Goal: Task Accomplishment & Management: Manage account settings

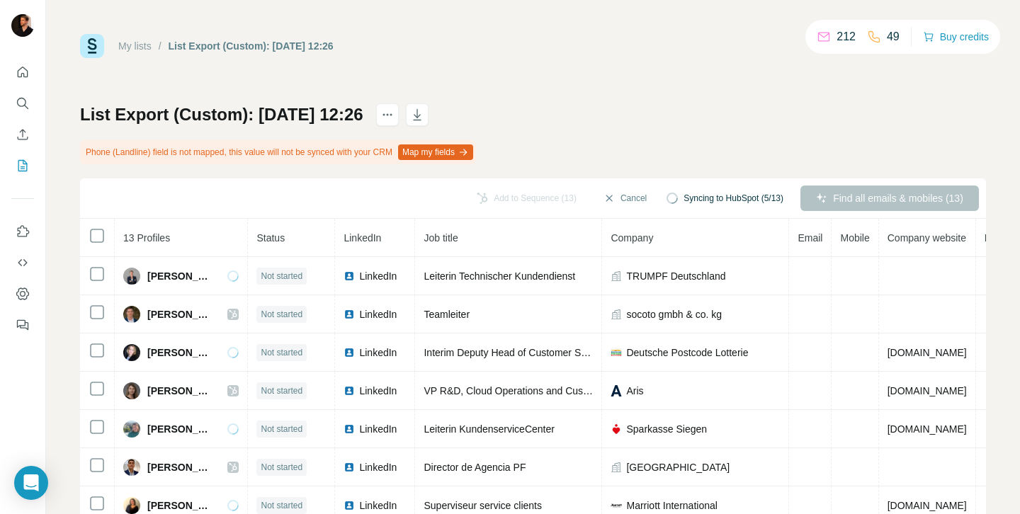
click at [103, 119] on h1 "List Export (Custom): 06/10/2025 12:26" at bounding box center [221, 114] width 283 height 23
click at [186, 122] on h1 "List Export (Custom): 06/10/2025 12:26" at bounding box center [221, 114] width 283 height 23
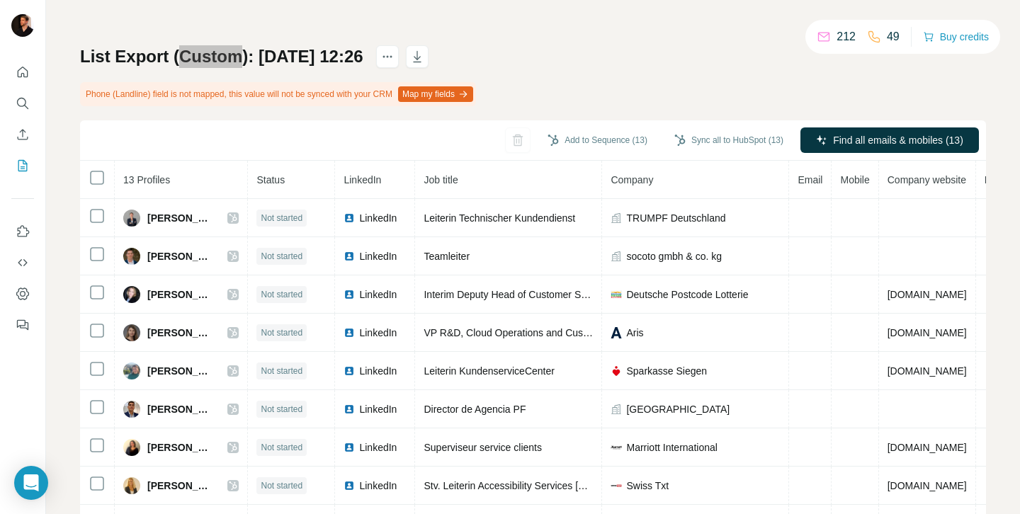
scroll to position [20, 0]
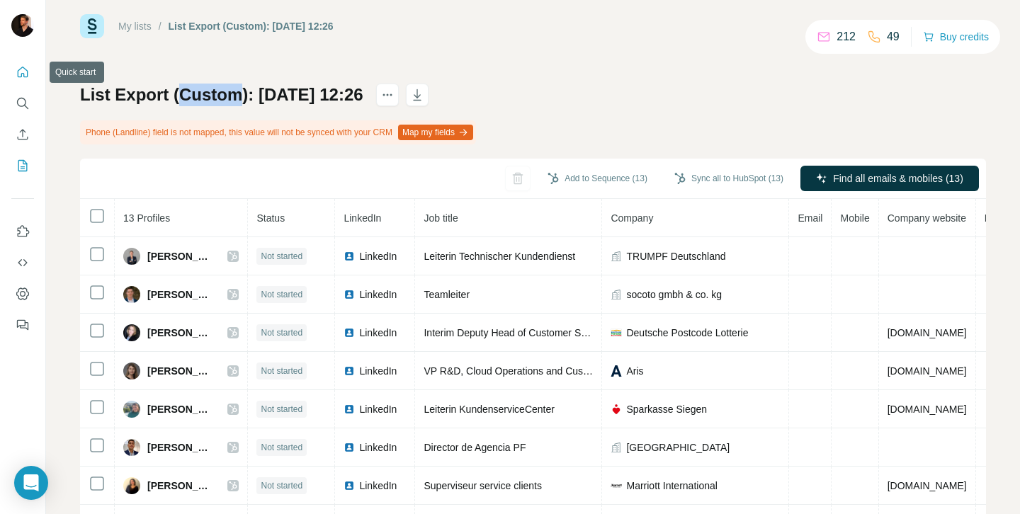
click at [17, 79] on button "Quick start" at bounding box center [22, 73] width 23 height 26
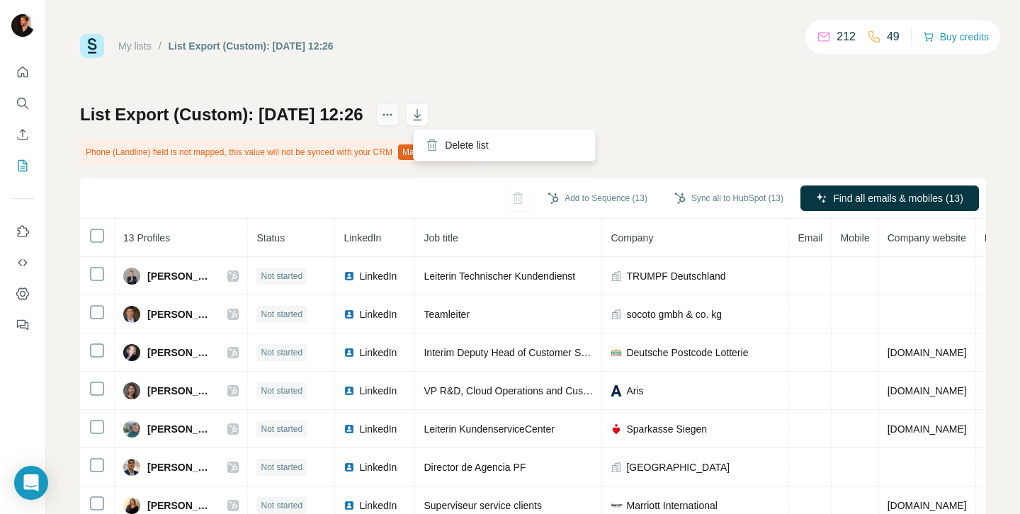
click at [395, 114] on icon "actions" at bounding box center [388, 115] width 14 height 14
click at [424, 113] on icon "button" at bounding box center [417, 115] width 14 height 14
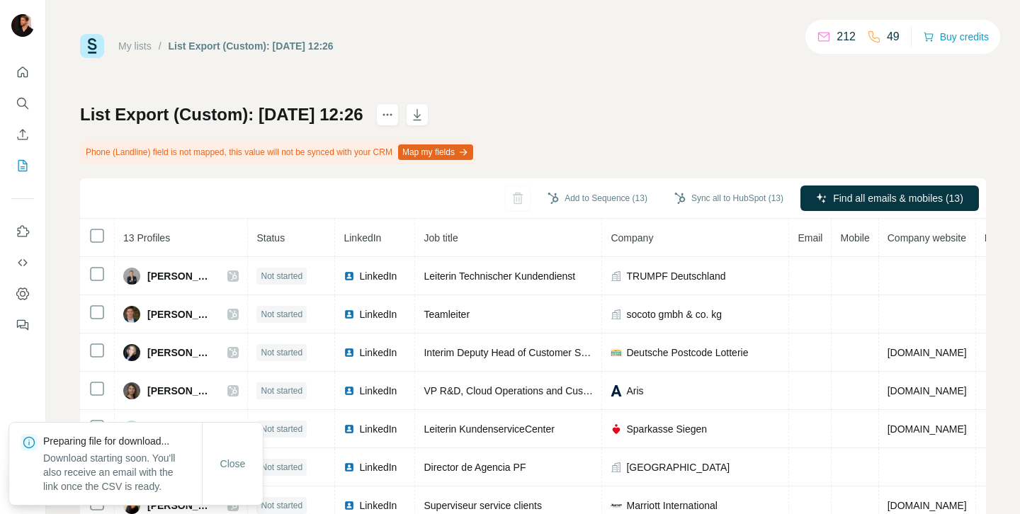
click at [670, 109] on div "List Export (Custom): 06/10/2025 12:26 Phone (Landline) field is not mapped, th…" at bounding box center [533, 348] width 906 height 490
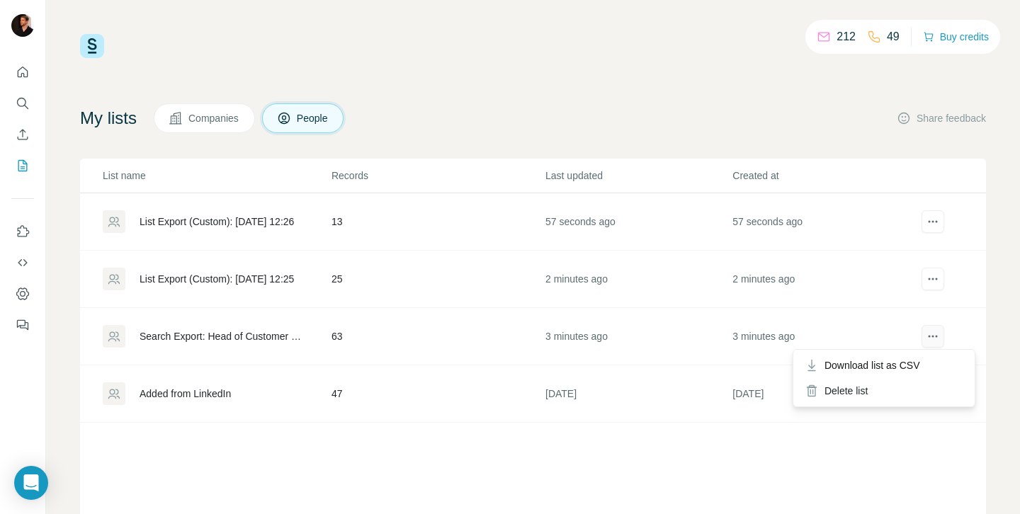
click at [941, 339] on button "actions" at bounding box center [933, 336] width 23 height 23
click at [904, 373] on div "Download list as CSV" at bounding box center [885, 366] width 176 height 26
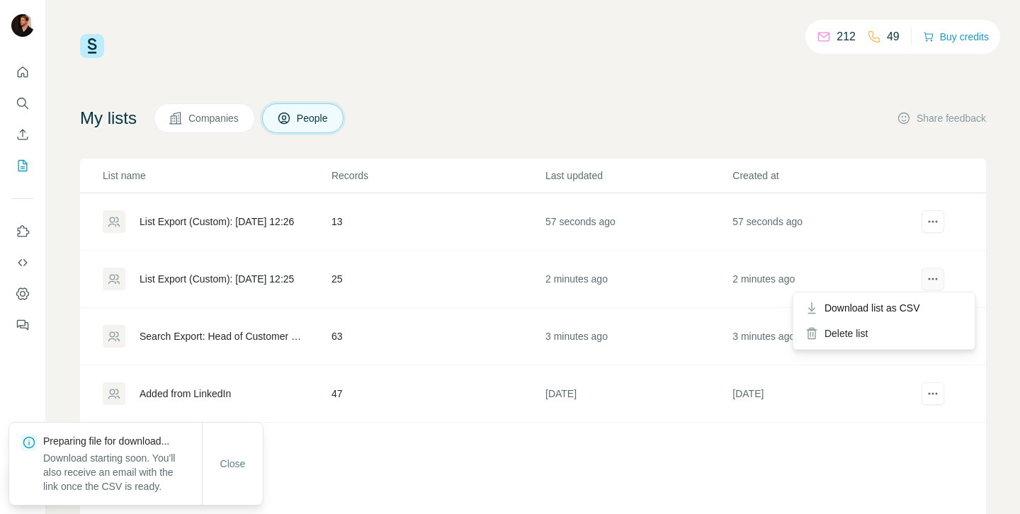
click at [940, 274] on icon "actions" at bounding box center [933, 279] width 14 height 14
click at [904, 316] on div "Download list as CSV" at bounding box center [885, 309] width 176 height 26
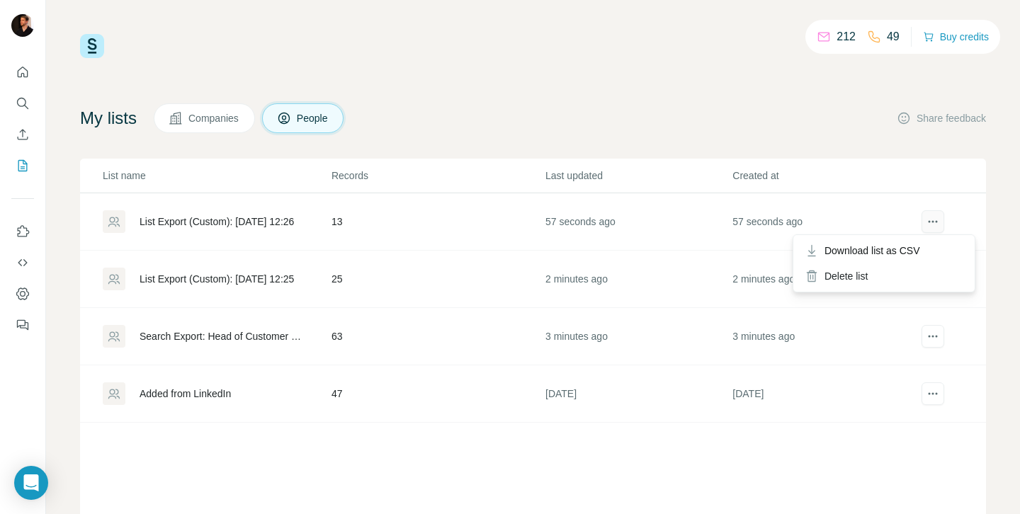
click at [934, 219] on icon "actions" at bounding box center [933, 222] width 14 height 14
click at [862, 280] on div "Delete list" at bounding box center [885, 277] width 176 height 26
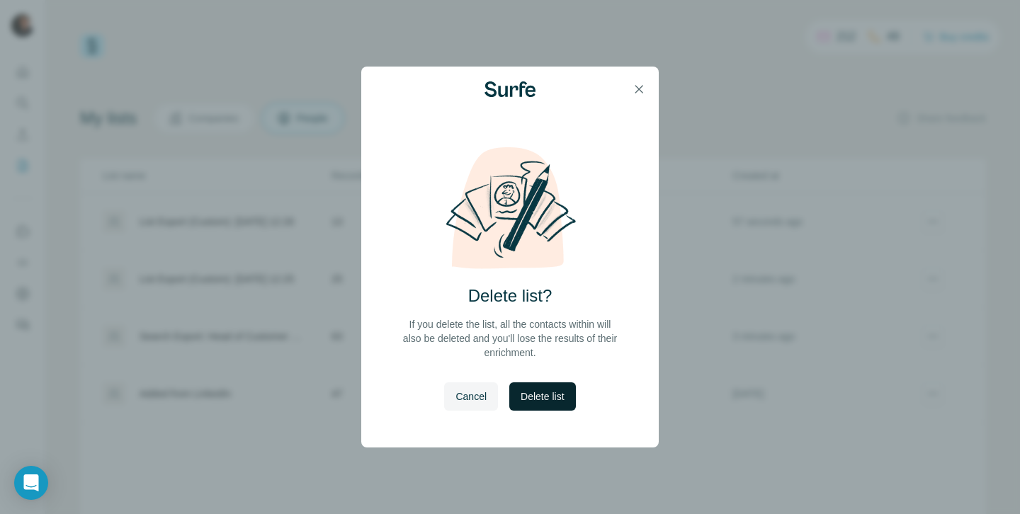
click at [536, 397] on span "Delete list" at bounding box center [542, 397] width 43 height 14
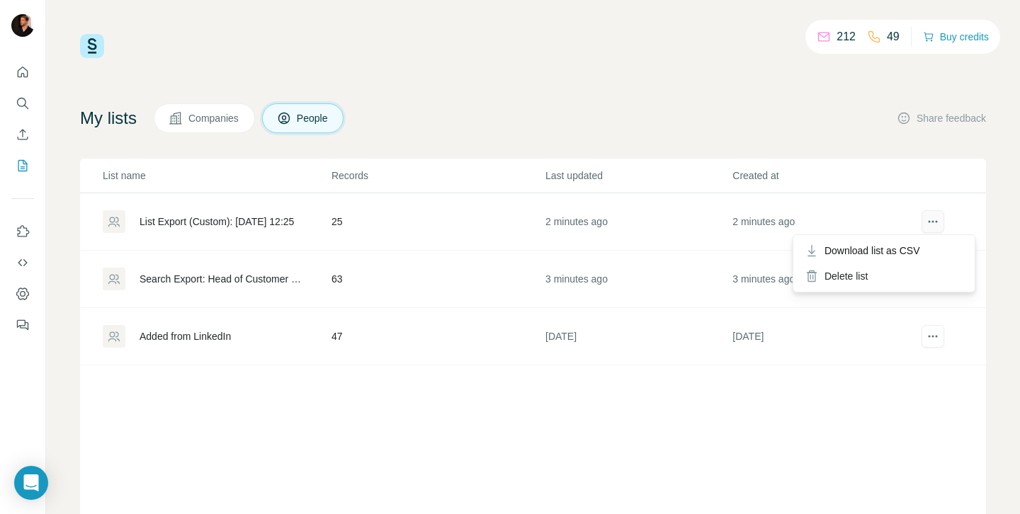
click at [940, 216] on icon "actions" at bounding box center [933, 222] width 14 height 14
click at [872, 284] on div "Delete list" at bounding box center [885, 277] width 176 height 26
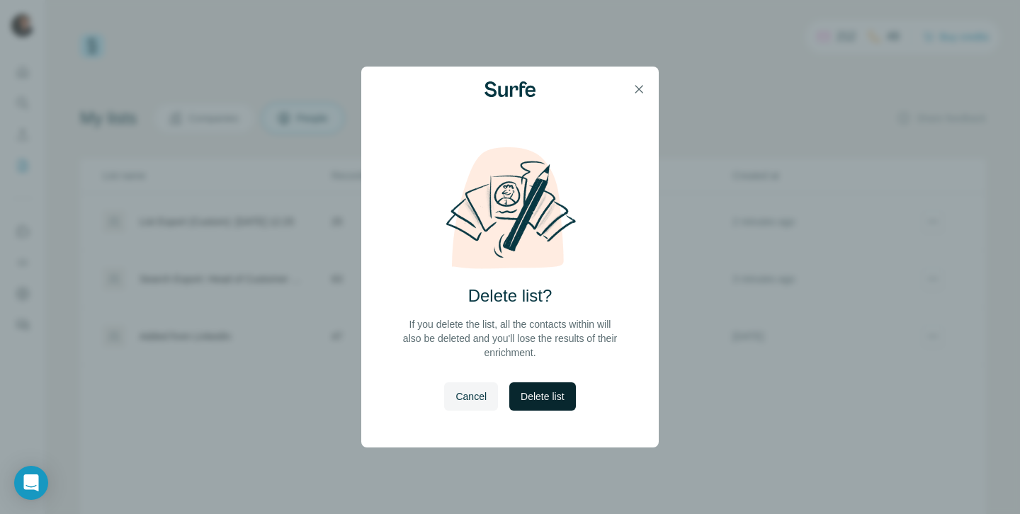
click at [544, 406] on button "Delete list" at bounding box center [543, 397] width 66 height 28
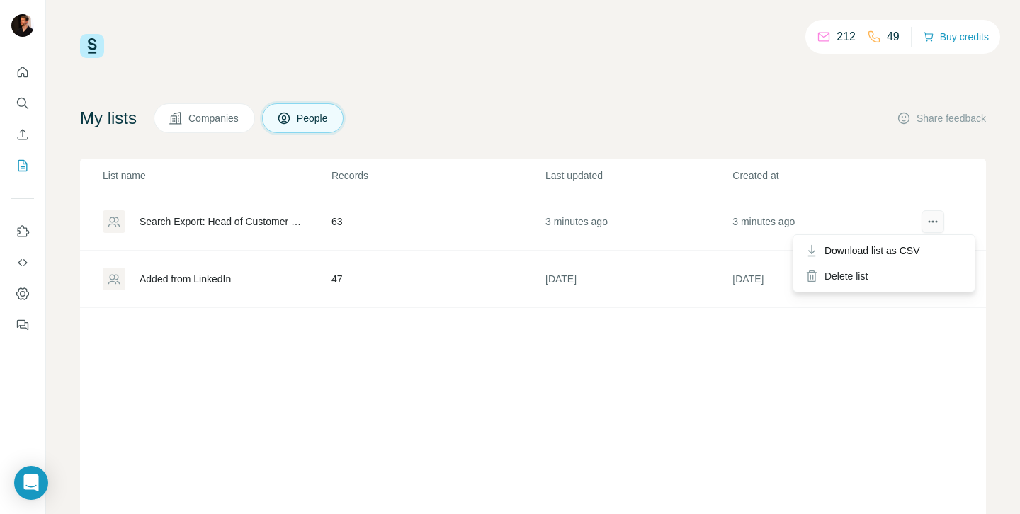
click at [940, 219] on button "actions" at bounding box center [933, 221] width 23 height 23
click at [887, 255] on span "Download list as CSV" at bounding box center [873, 251] width 96 height 14
click at [925, 222] on button "actions" at bounding box center [933, 221] width 23 height 23
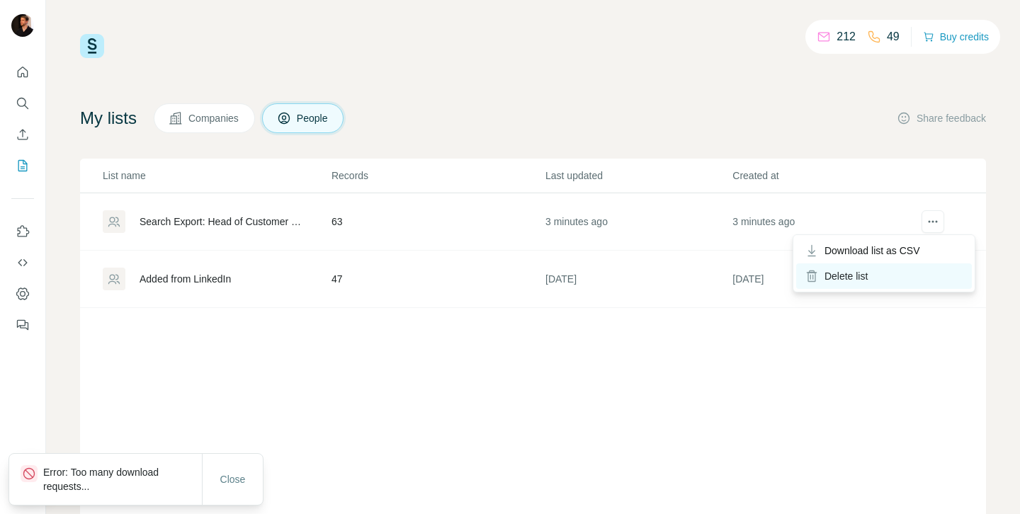
click at [874, 276] on div "Delete list" at bounding box center [885, 277] width 176 height 26
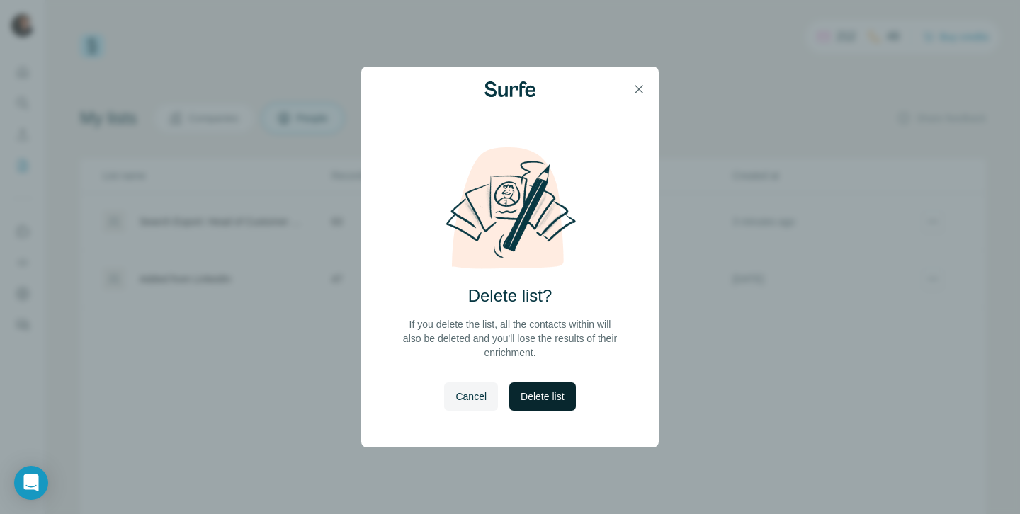
click at [519, 402] on button "Delete list" at bounding box center [543, 397] width 66 height 28
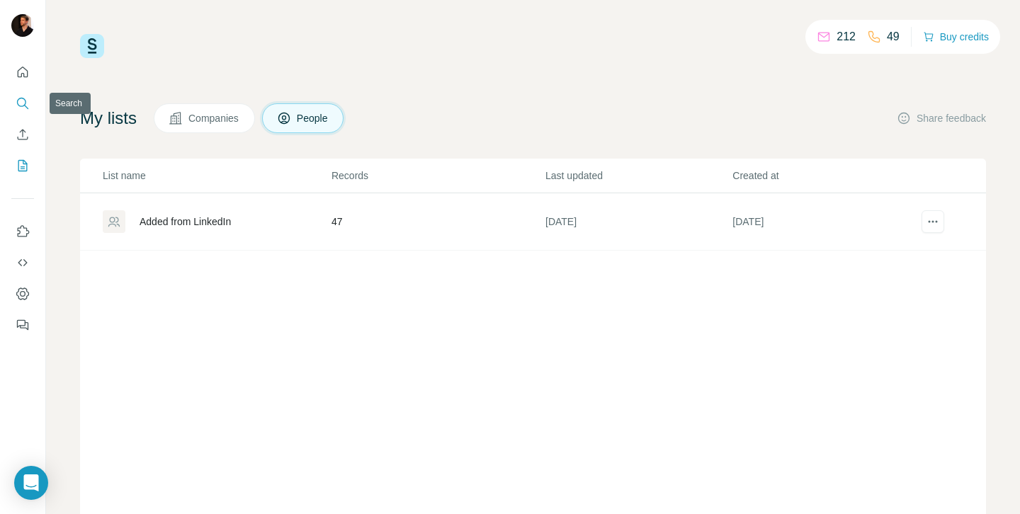
click at [19, 84] on button "Quick start" at bounding box center [22, 73] width 23 height 26
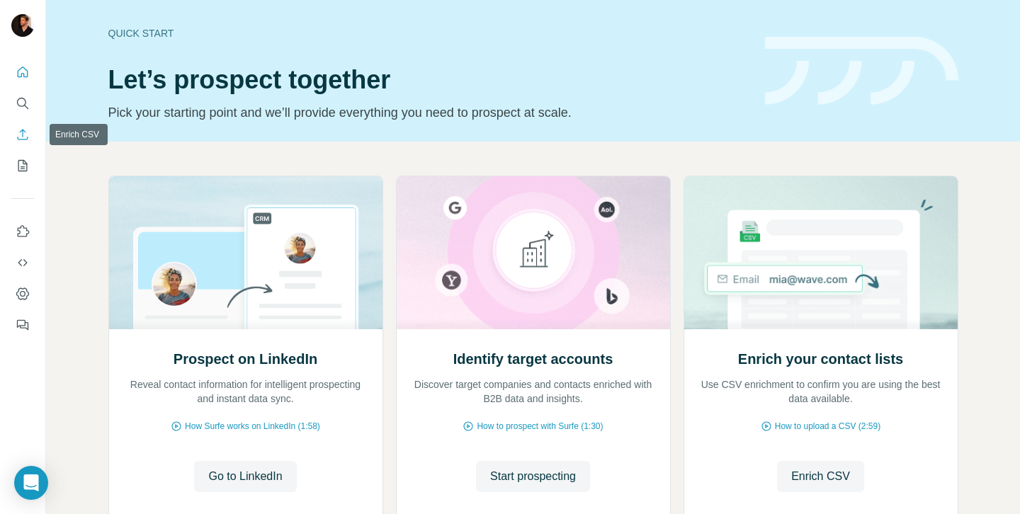
click at [23, 135] on icon "Enrich CSV" at bounding box center [23, 135] width 14 height 14
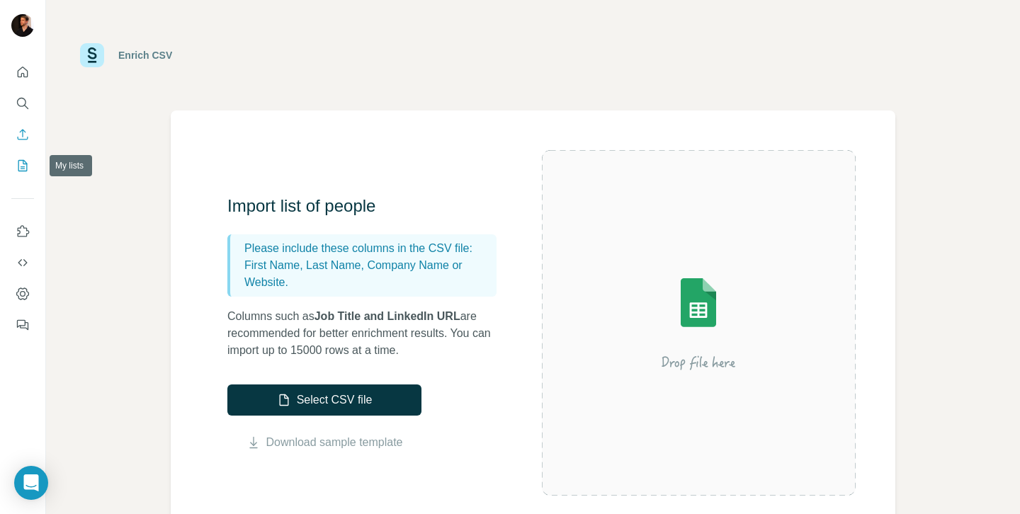
click at [23, 159] on icon "My lists" at bounding box center [23, 166] width 14 height 14
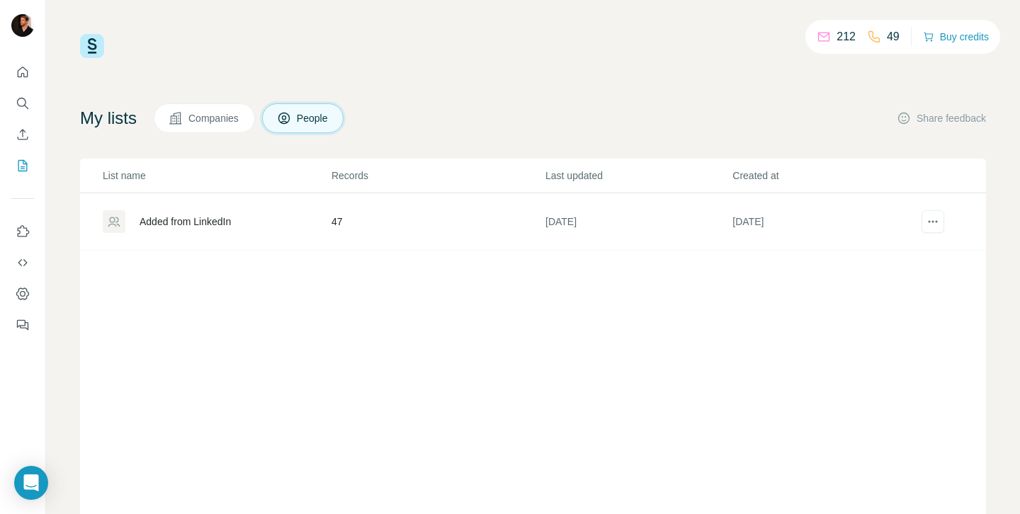
click at [198, 223] on div "Added from LinkedIn" at bounding box center [185, 222] width 91 height 14
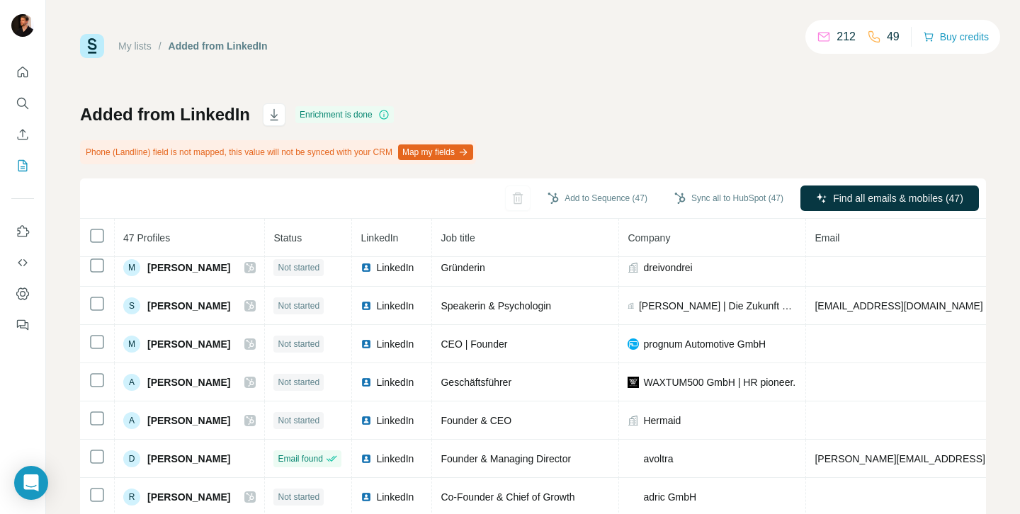
scroll to position [113, 0]
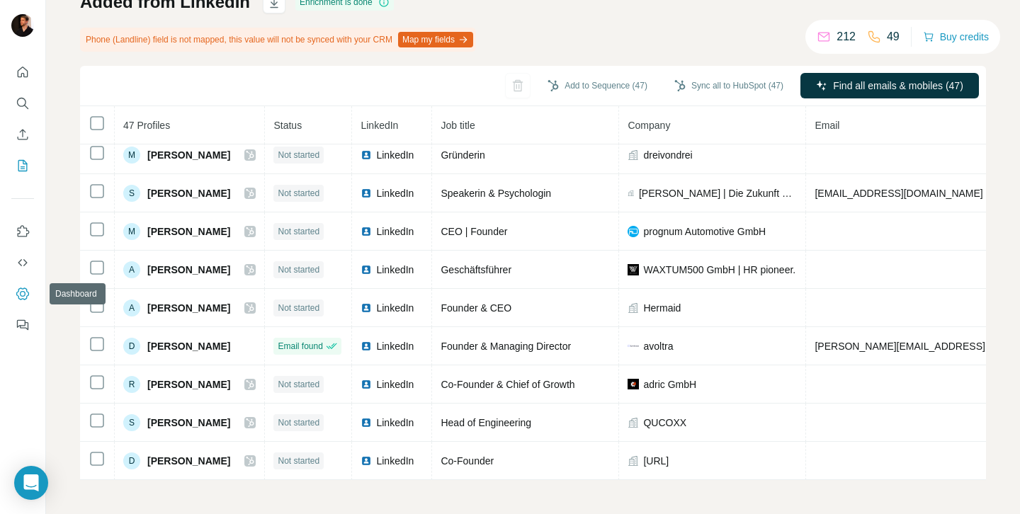
click at [28, 289] on icon "Dashboard" at bounding box center [23, 294] width 14 height 14
